Goal: Check status: Check status

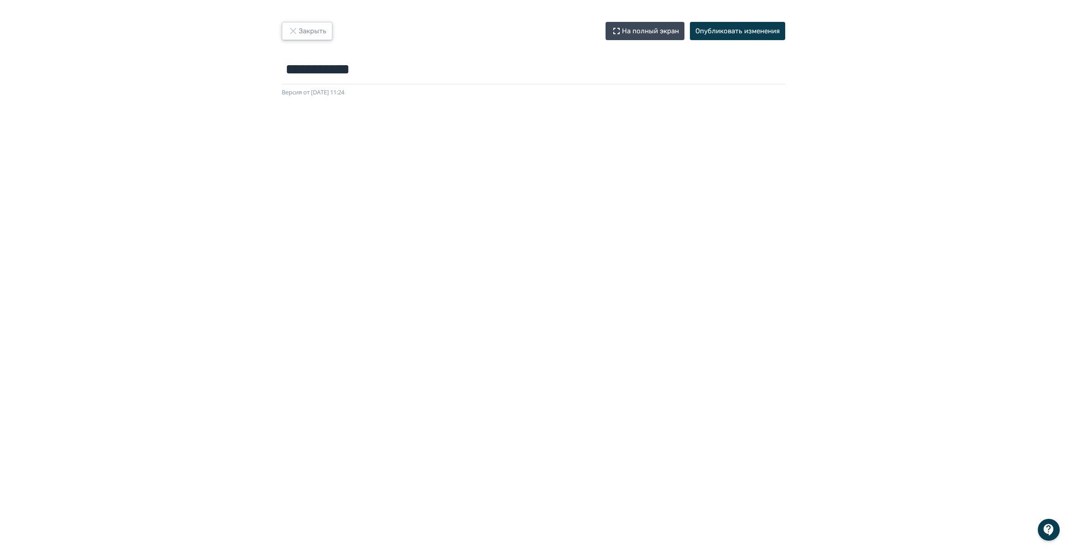
click at [306, 28] on button "Закрыть" at bounding box center [307, 31] width 51 height 18
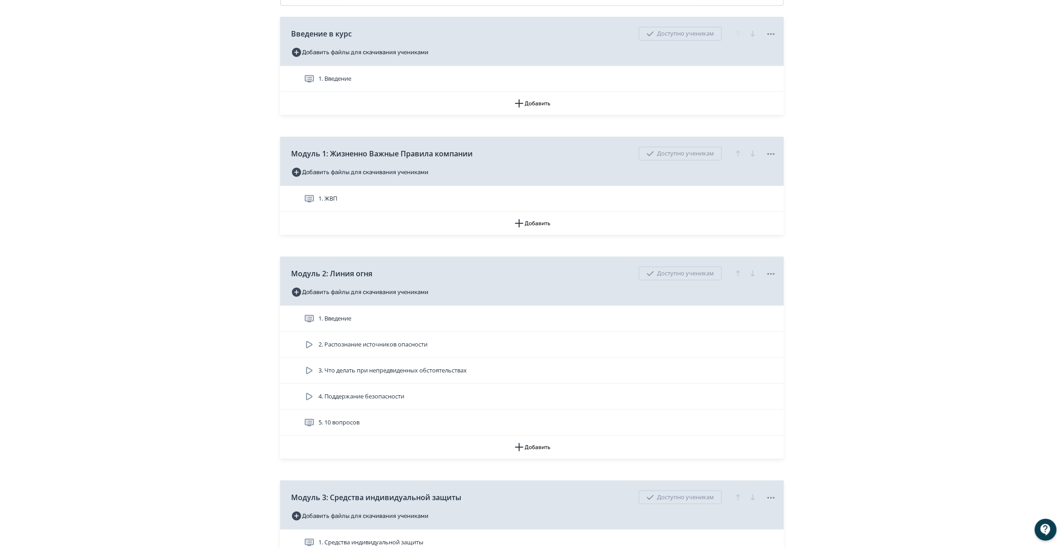
scroll to position [285, 0]
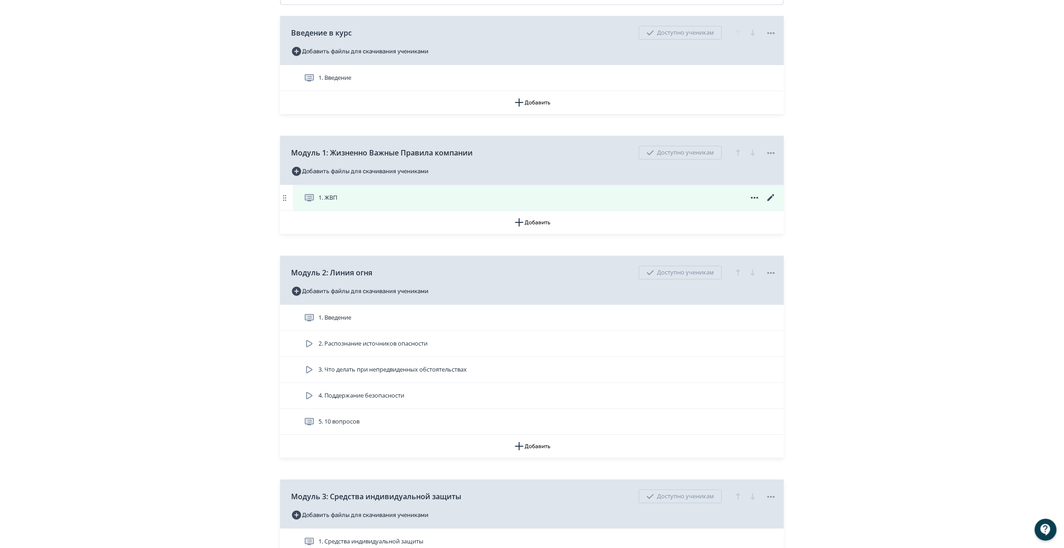
click at [772, 201] on icon at bounding box center [770, 197] width 7 height 7
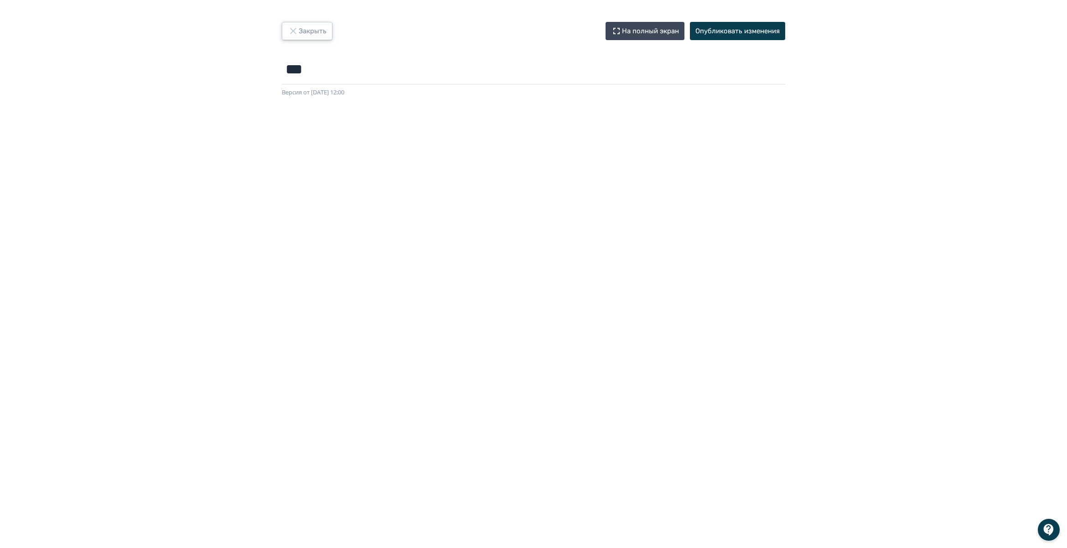
click at [299, 32] on button "Закрыть" at bounding box center [307, 31] width 51 height 18
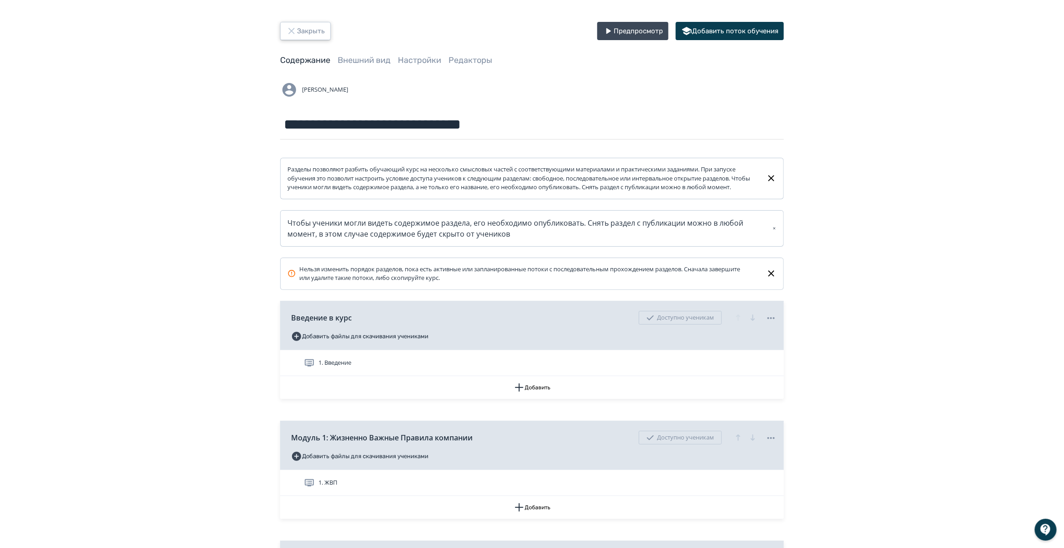
click at [308, 23] on button "Закрыть" at bounding box center [305, 31] width 51 height 18
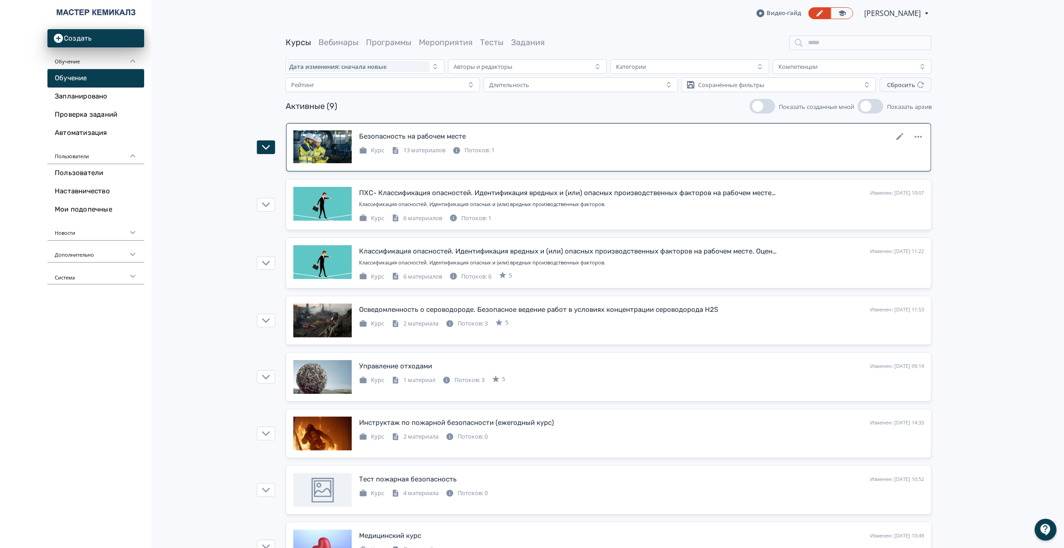
click at [479, 148] on div "Потоков: 1" at bounding box center [474, 150] width 42 height 9
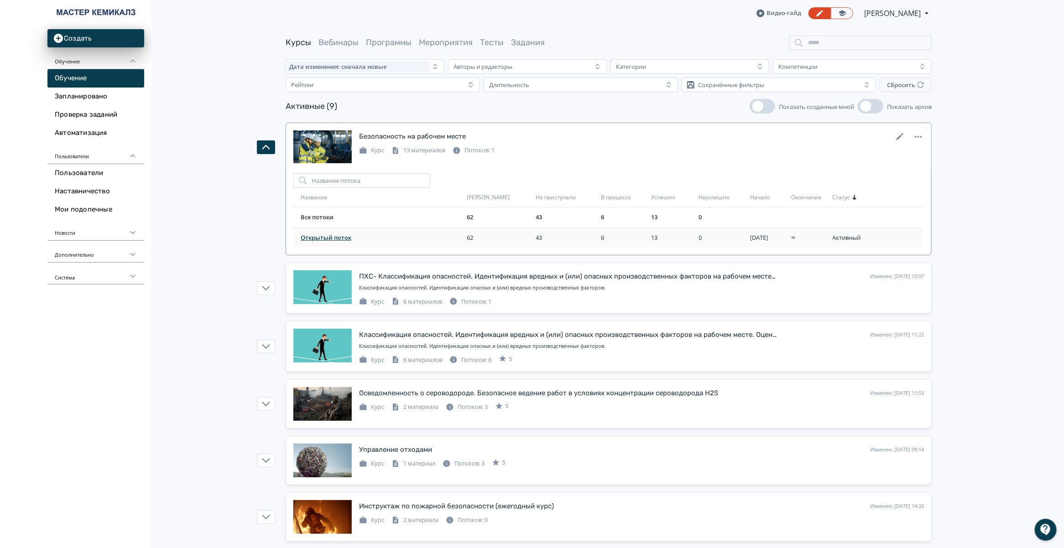
click at [326, 235] on span "Открытый поток" at bounding box center [382, 238] width 162 height 9
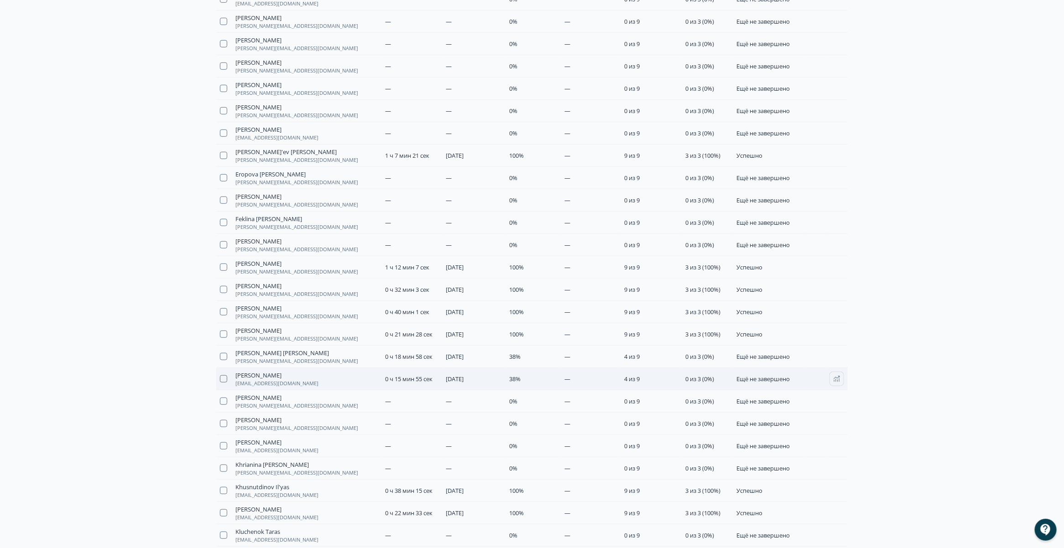
scroll to position [285, 0]
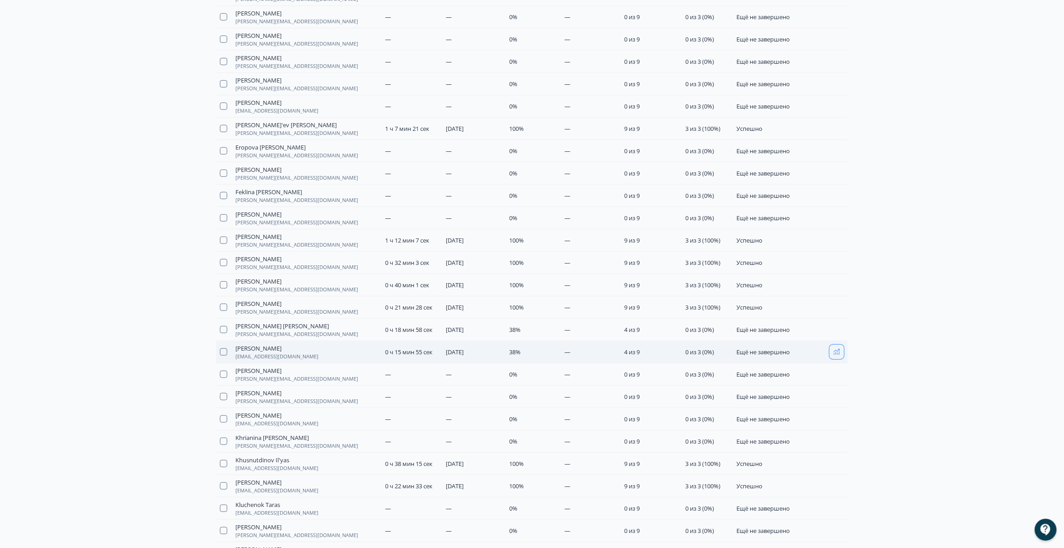
click at [843, 354] on button "button" at bounding box center [836, 352] width 15 height 15
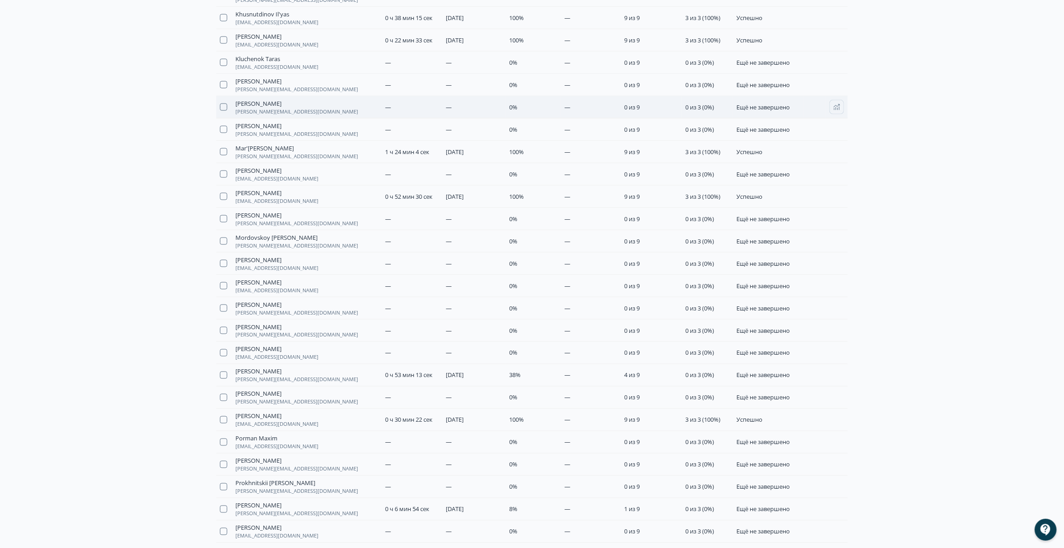
scroll to position [741, 0]
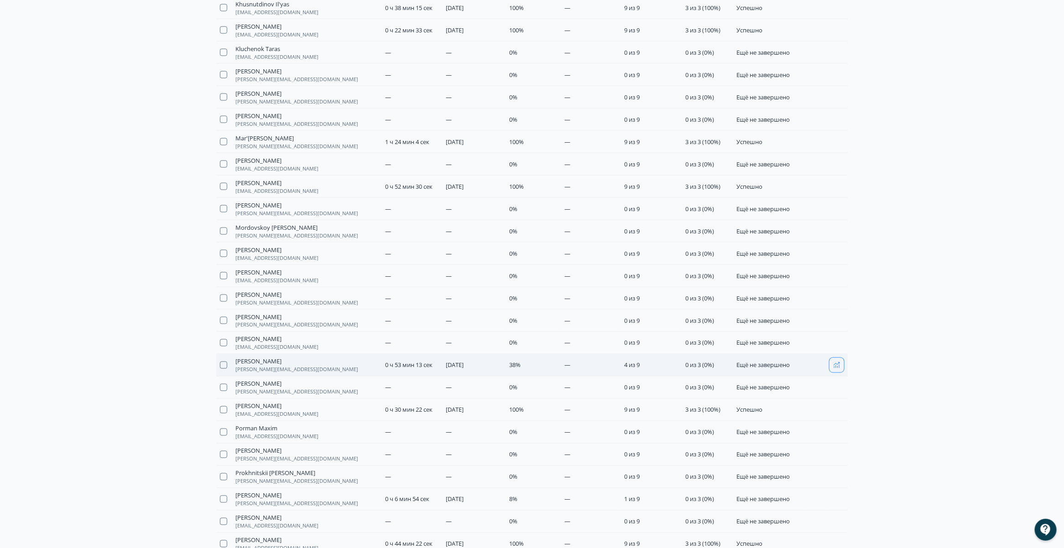
click at [838, 369] on icon "button" at bounding box center [836, 365] width 7 height 7
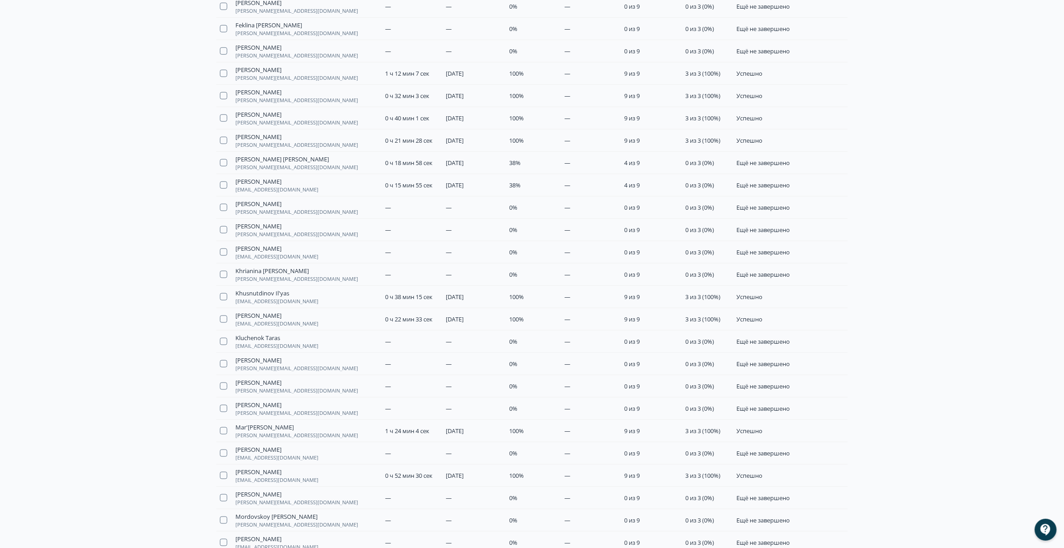
scroll to position [434, 0]
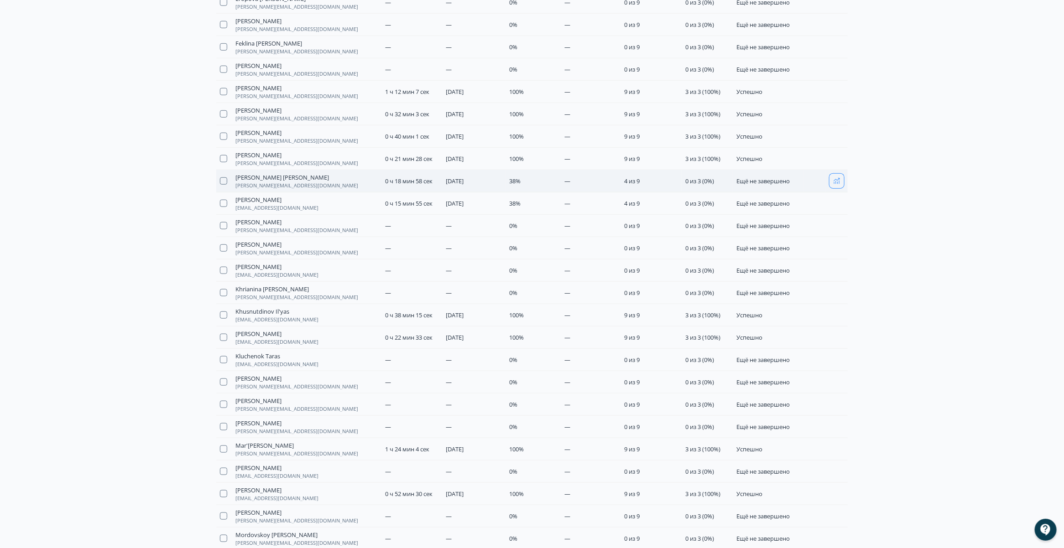
click at [839, 179] on icon "button" at bounding box center [836, 180] width 7 height 7
